Goal: Information Seeking & Learning: Understand process/instructions

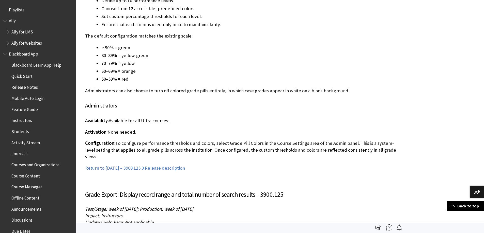
scroll to position [9137, 0]
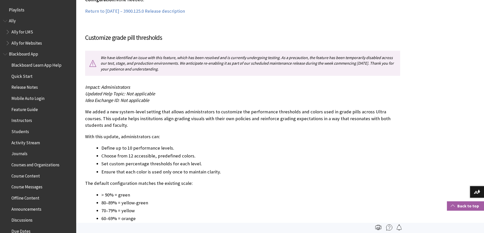
click at [463, 207] on link "Back to top" at bounding box center [465, 206] width 37 height 9
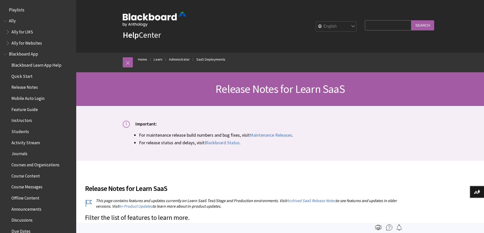
click at [378, 24] on input "Search Query" at bounding box center [388, 25] width 46 height 10
type input "nodes"
click at [411, 20] on input "Search" at bounding box center [422, 25] width 23 height 10
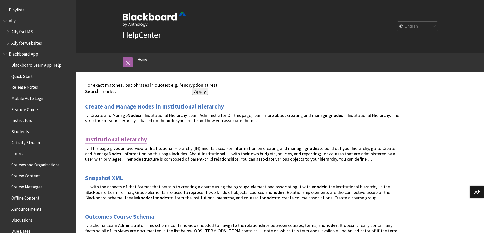
click at [131, 138] on link "Institutional Hierarchy" at bounding box center [116, 140] width 62 height 8
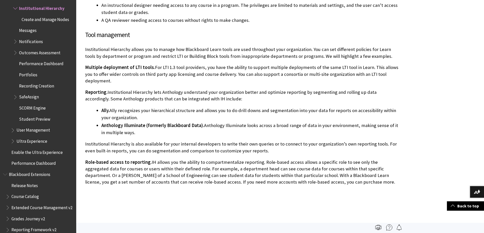
scroll to position [813, 0]
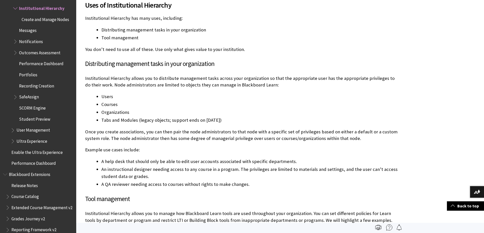
click at [49, 22] on span "Create and Manage Nodes" at bounding box center [46, 18] width 48 height 7
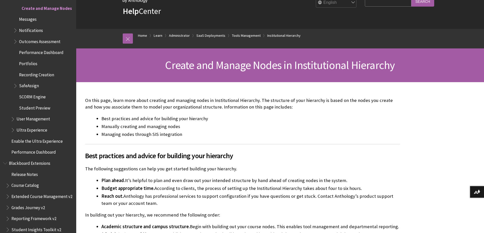
scroll to position [102, 0]
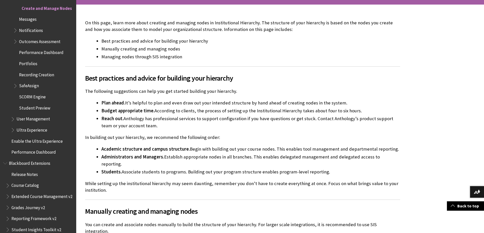
click at [365, 141] on p "In building out your hierarchy, we recommend the following order:" at bounding box center [242, 137] width 315 height 7
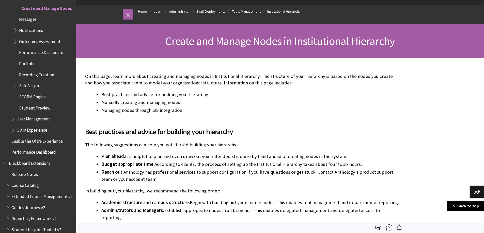
scroll to position [25, 0]
